Goal: Navigation & Orientation: Find specific page/section

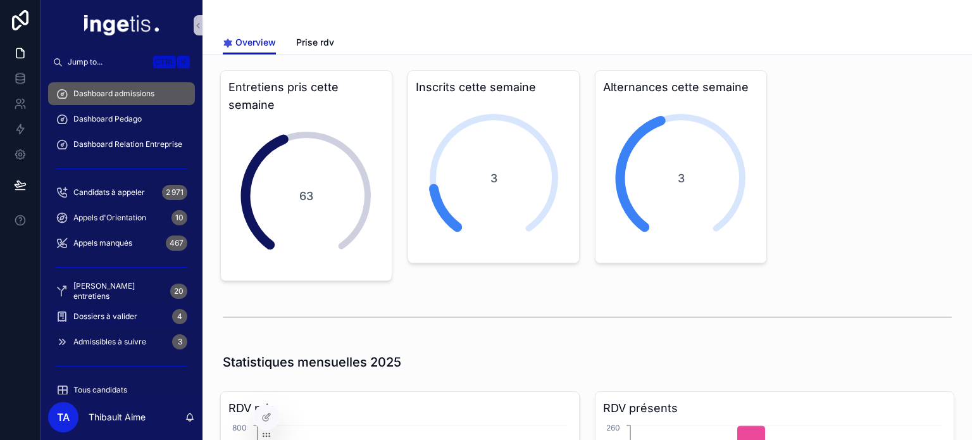
click at [137, 320] on div "Dossiers à valider 4" at bounding box center [122, 316] width 132 height 20
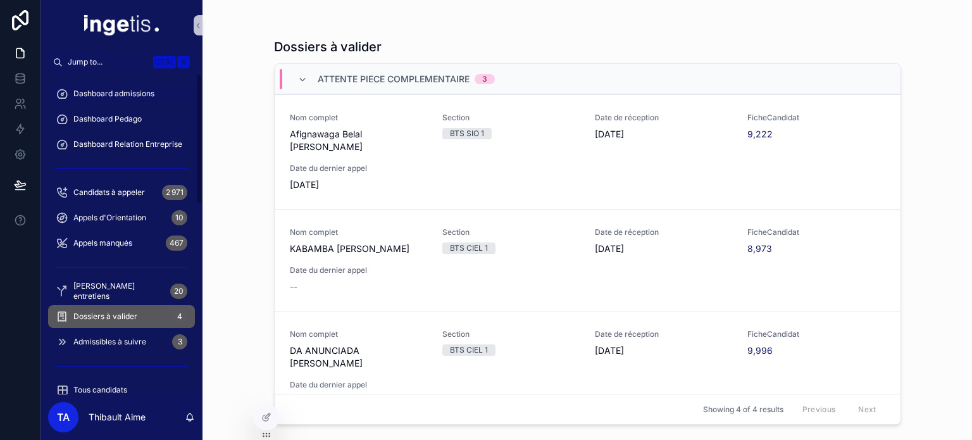
click at [116, 92] on span "Dashboard admissions" at bounding box center [113, 94] width 81 height 10
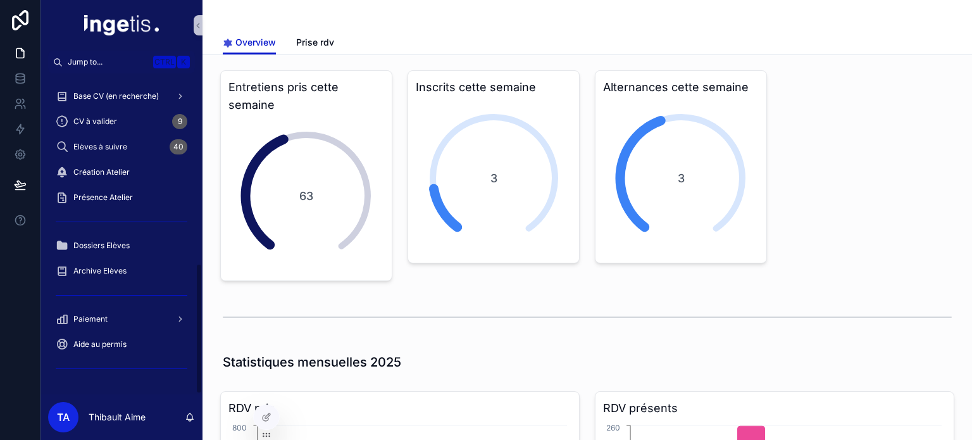
scroll to position [403, 0]
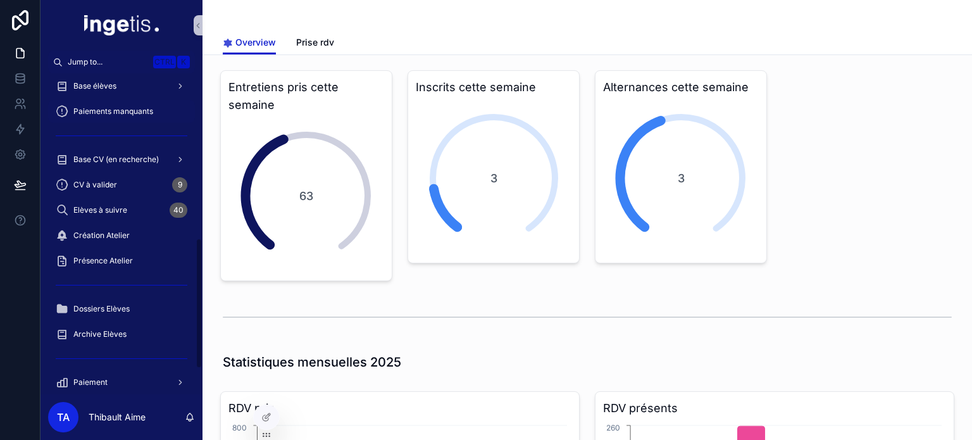
click at [123, 110] on span "Paiements manquants" at bounding box center [113, 111] width 80 height 10
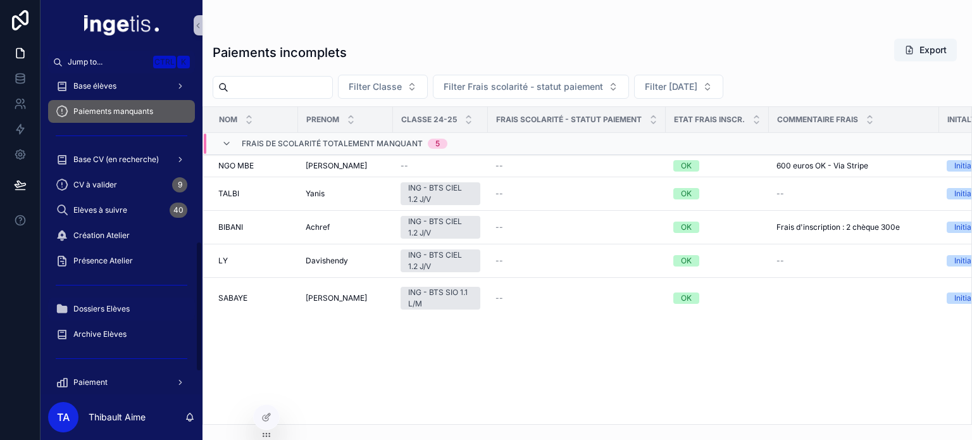
scroll to position [466, 0]
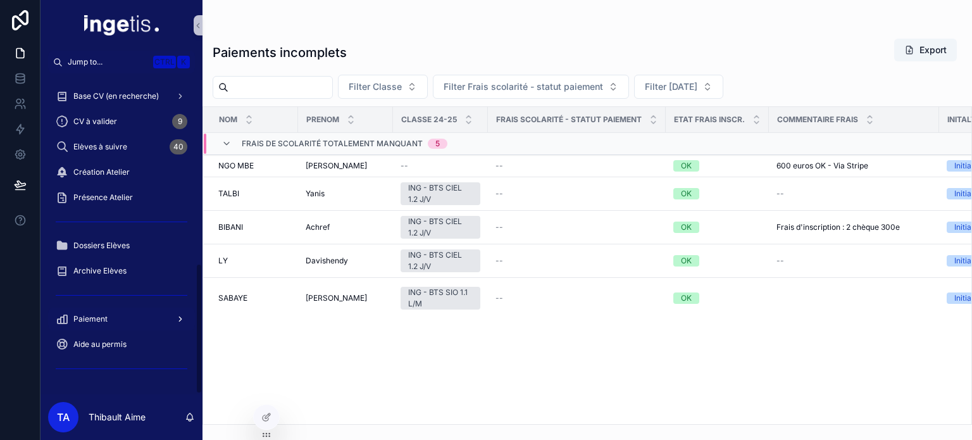
click at [101, 318] on span "Paiement" at bounding box center [90, 319] width 34 height 10
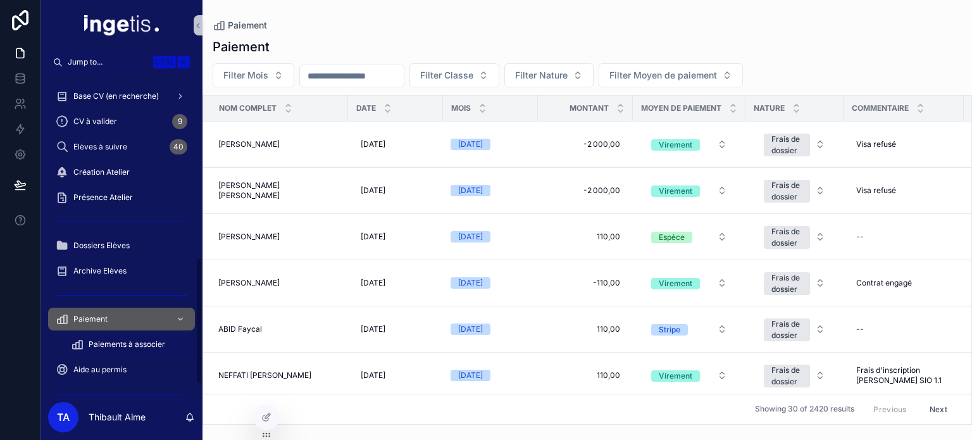
click at [123, 348] on span "Paiements à associer" at bounding box center [127, 344] width 77 height 10
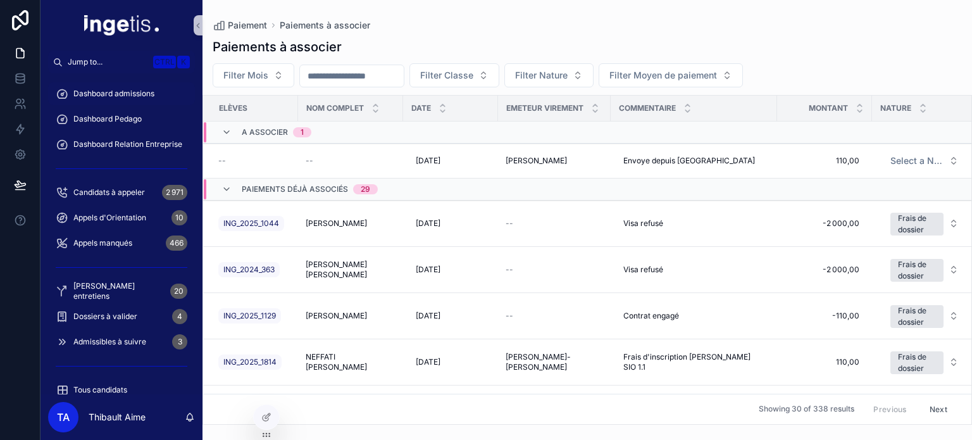
click at [116, 97] on span "Dashboard admissions" at bounding box center [113, 94] width 81 height 10
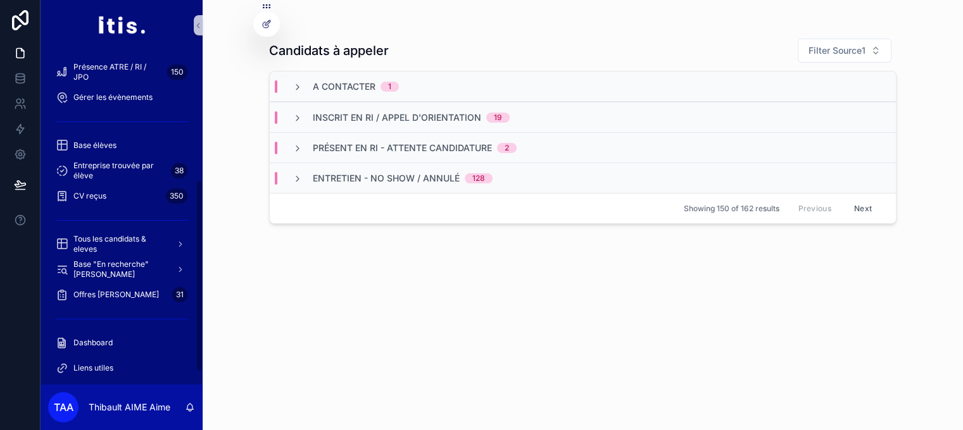
scroll to position [271, 0]
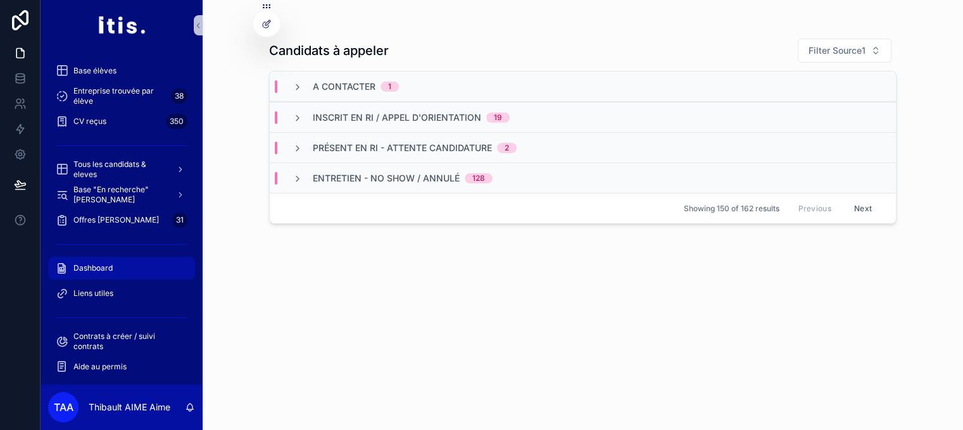
click at [100, 268] on span "Dashboard" at bounding box center [92, 268] width 39 height 10
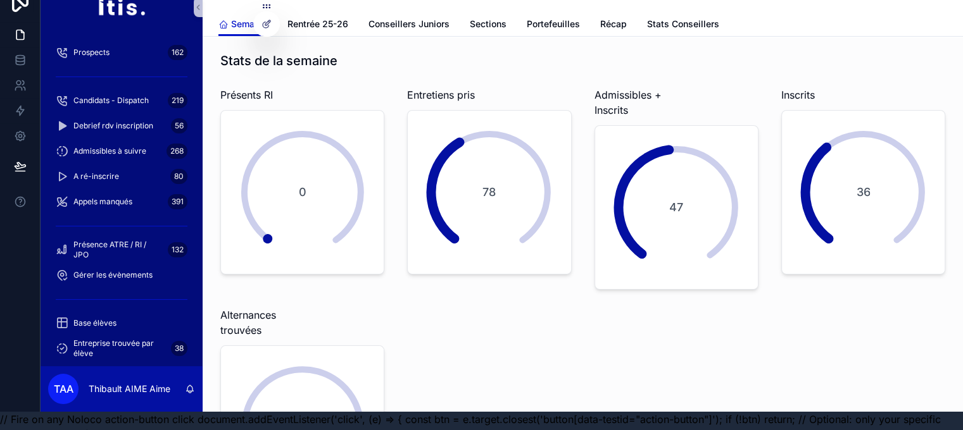
scroll to position [0, 3]
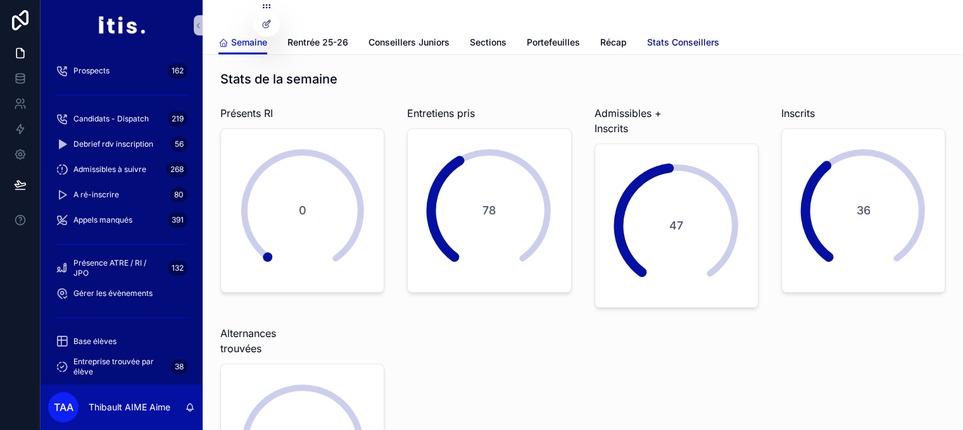
click at [658, 49] on link "Stats Conseillers" at bounding box center [683, 43] width 72 height 25
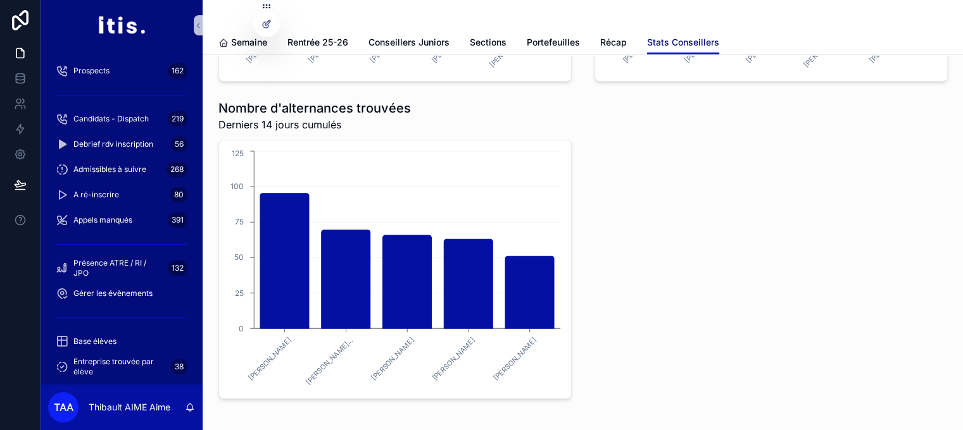
scroll to position [217, 0]
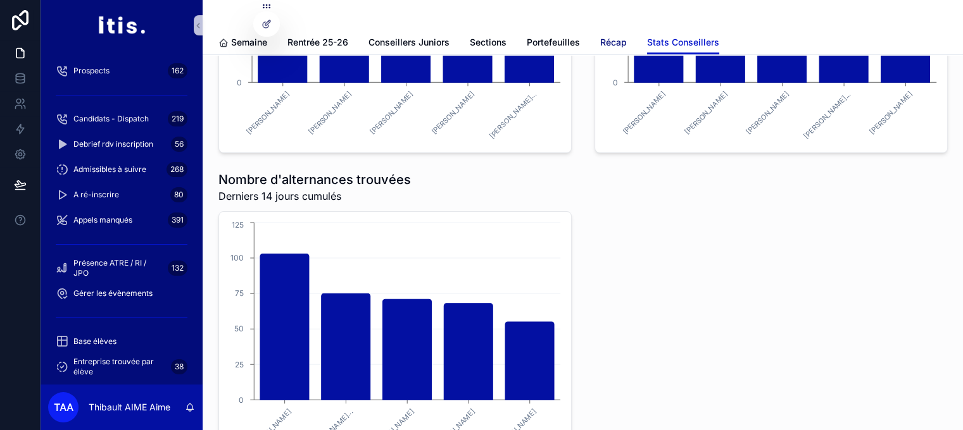
click at [610, 42] on span "Récap" at bounding box center [613, 42] width 27 height 13
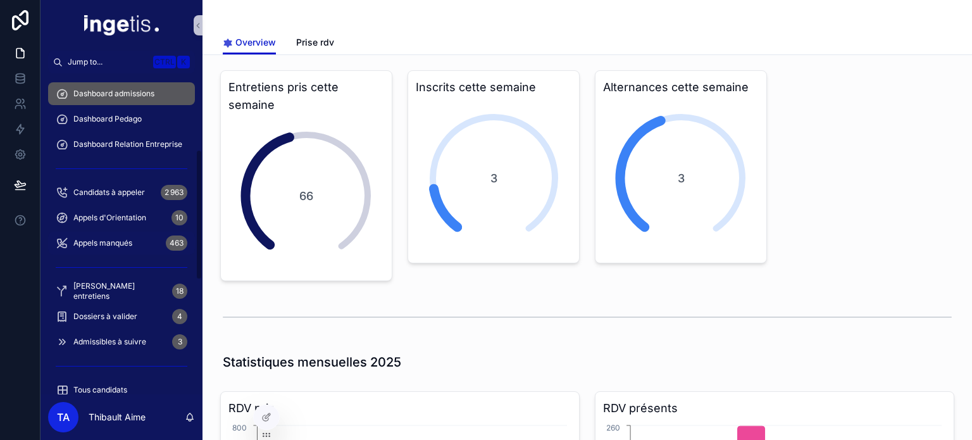
scroll to position [257, 0]
